Goal: Find specific page/section: Locate a particular part of the current website

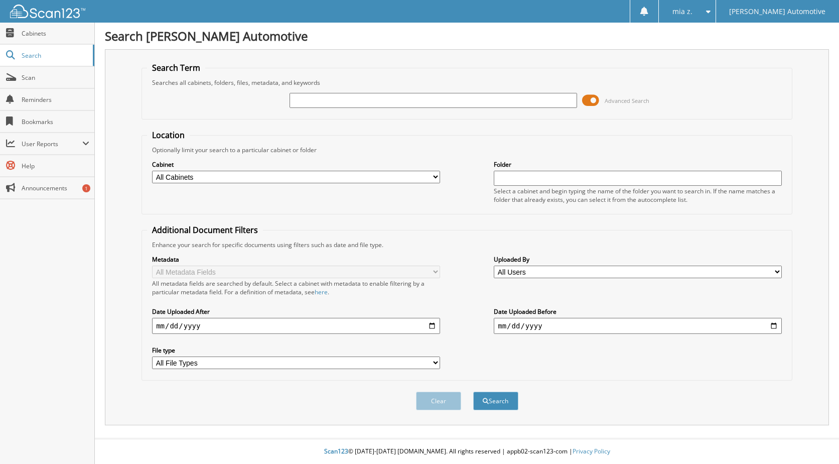
click at [196, 172] on select "All Cabinets PARTS SERVICE RO Needs Filing" at bounding box center [296, 177] width 288 height 13
select select "14873"
click at [152, 171] on select "All Cabinets PARTS SERVICE RO Needs Filing" at bounding box center [296, 177] width 288 height 13
click at [348, 100] on input "text" at bounding box center [434, 100] width 288 height 15
type input "339356"
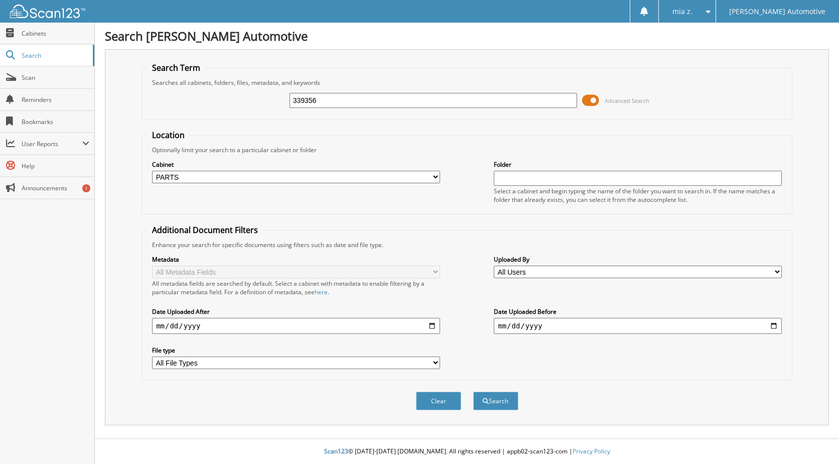
click at [473, 392] on button "Search" at bounding box center [495, 401] width 45 height 19
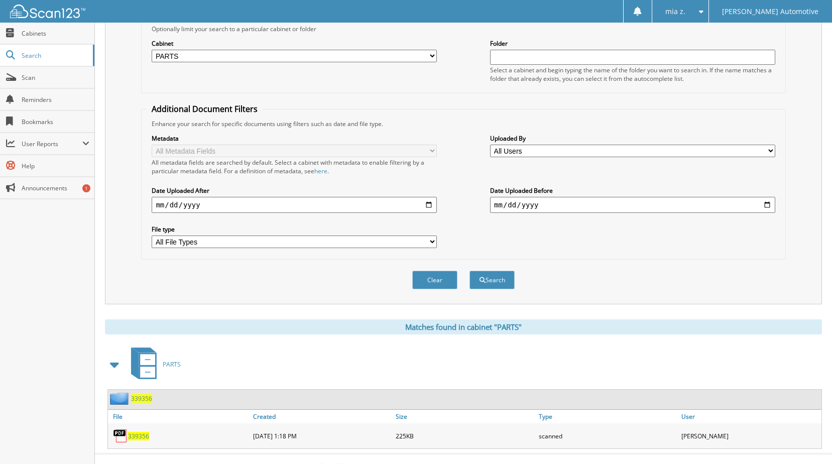
scroll to position [137, 0]
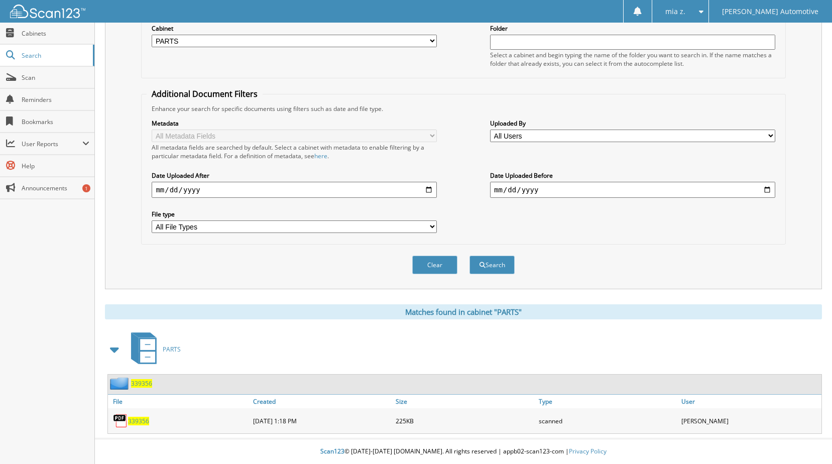
click at [140, 424] on span "339356" at bounding box center [138, 421] width 21 height 9
